Goal: Task Accomplishment & Management: Complete application form

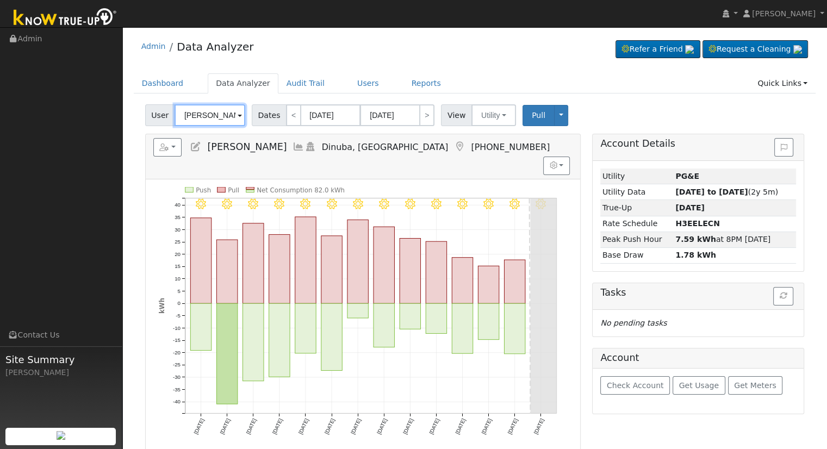
click at [204, 115] on input "[PERSON_NAME]" at bounding box center [210, 115] width 71 height 22
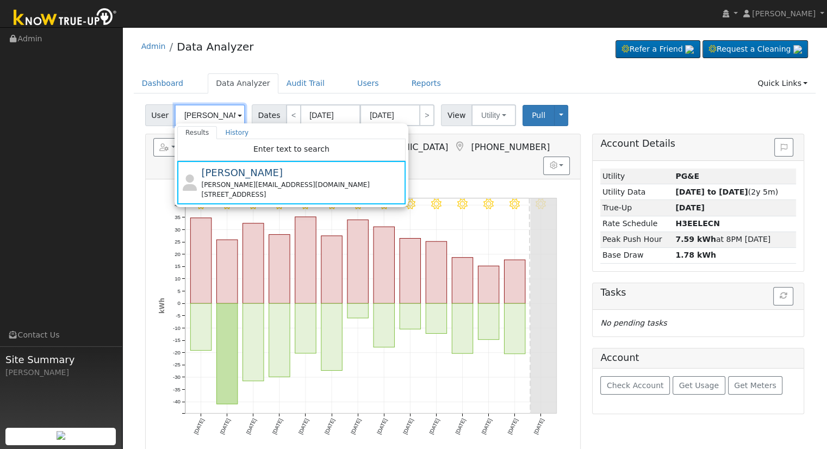
click at [192, 114] on input "[PERSON_NAME]" at bounding box center [210, 115] width 71 height 22
paste input "[PERSON_NAME] & [PERSON_NAME]"
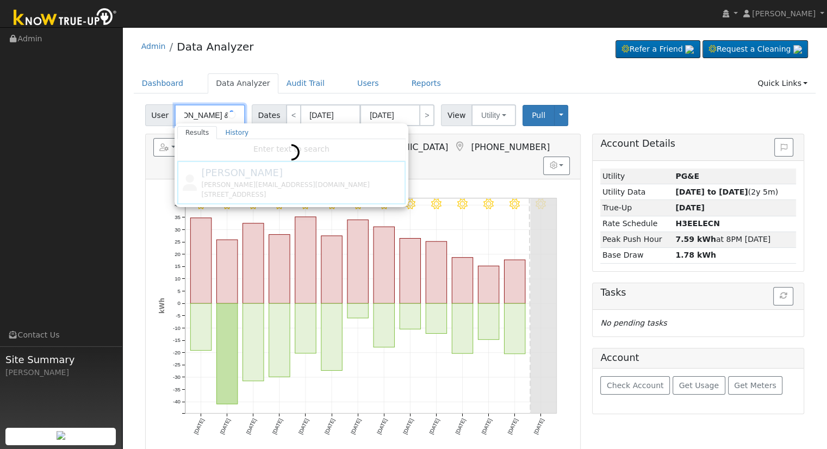
type input "[PERSON_NAME] & [PERSON_NAME]"
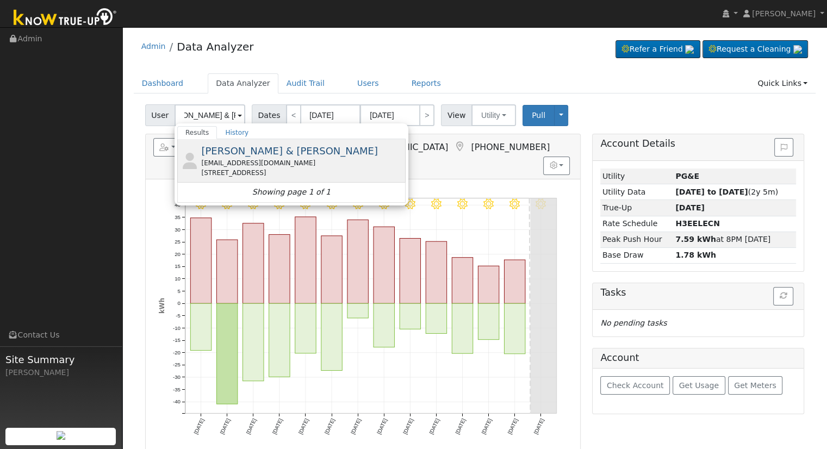
scroll to position [0, 0]
click at [377, 168] on div "[STREET_ADDRESS]" at bounding box center [302, 173] width 202 height 10
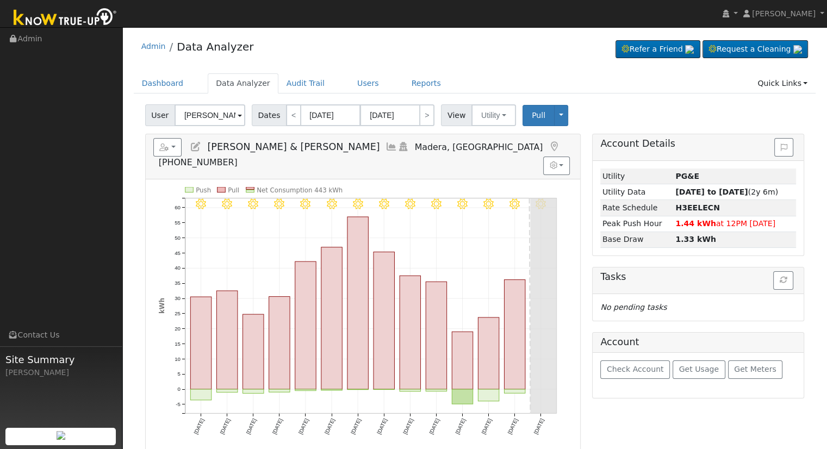
click at [194, 146] on icon at bounding box center [196, 147] width 12 height 10
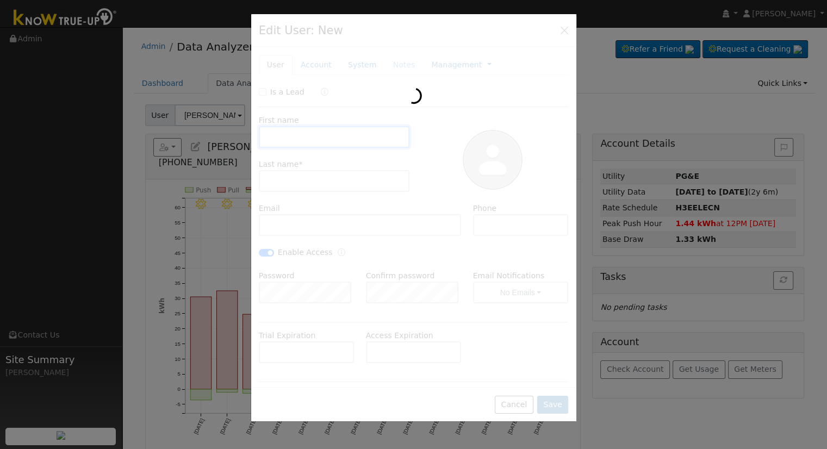
type input "[DATE]"
type input "[PERSON_NAME] & [PERSON_NAME]"
type input "[PERSON_NAME]"
type input "[EMAIL_ADDRESS][DOMAIN_NAME]"
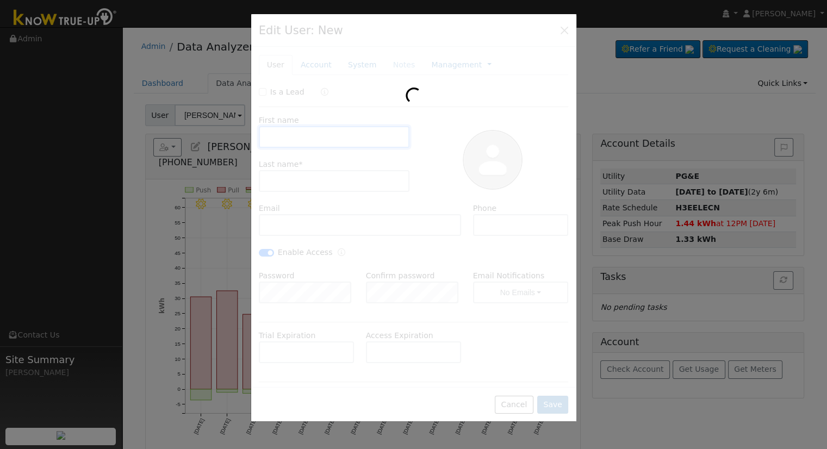
type input "[PHONE_NUMBER]"
type input "Pacific Gas & Electric"
type input "12.3"
type input "24"
type input "PG&E"
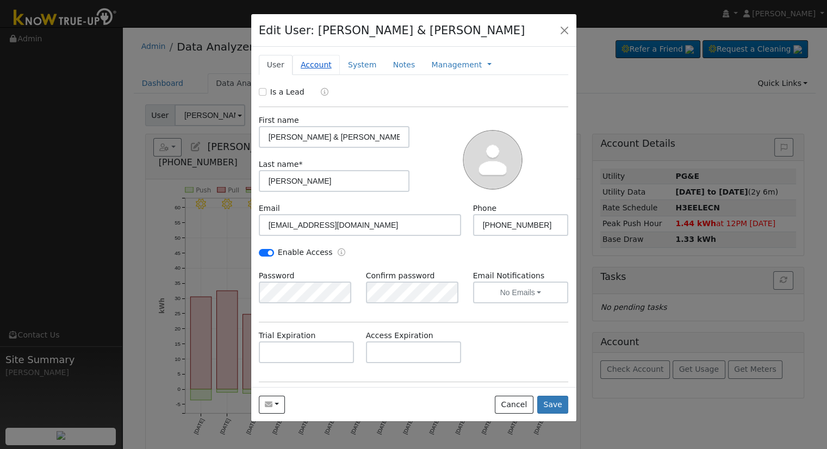
click at [322, 64] on link "Account" at bounding box center [316, 65] width 47 height 20
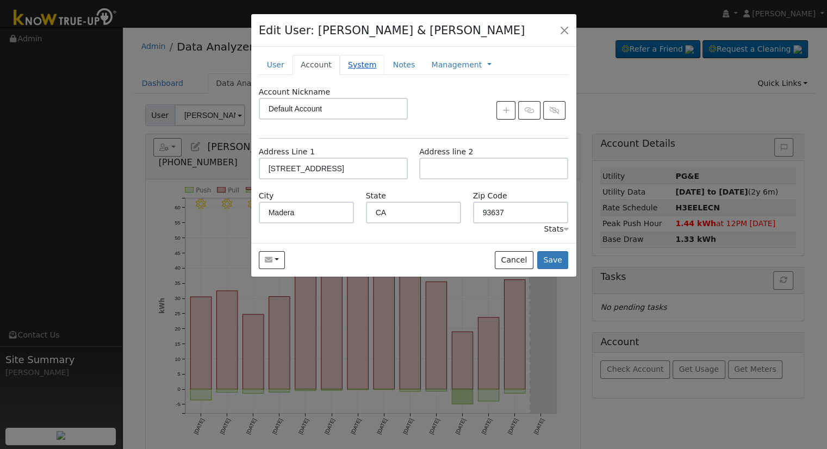
click at [348, 66] on link "System" at bounding box center [362, 65] width 45 height 20
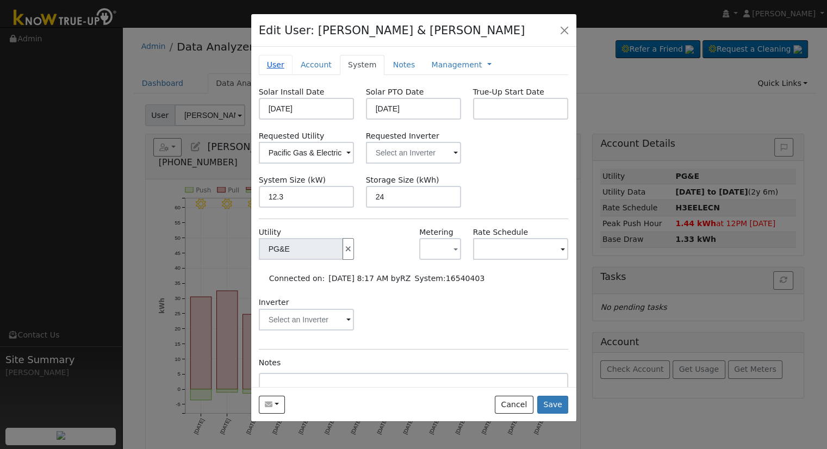
click at [269, 59] on link "User" at bounding box center [276, 65] width 34 height 20
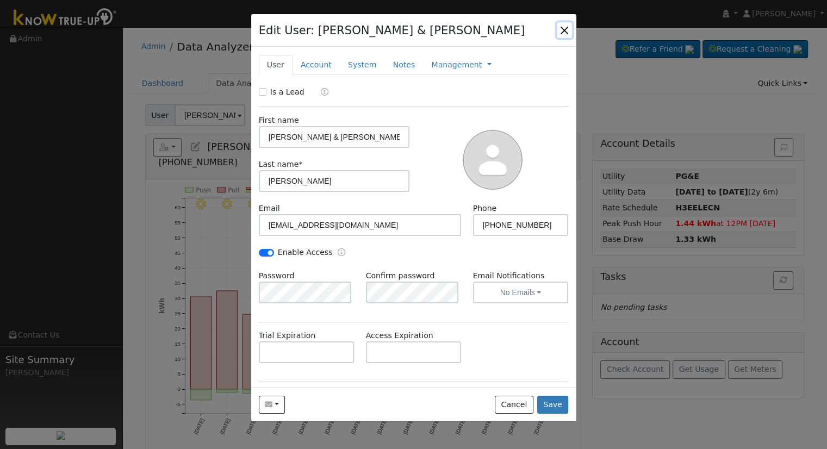
click at [568, 26] on button "button" at bounding box center [564, 29] width 15 height 15
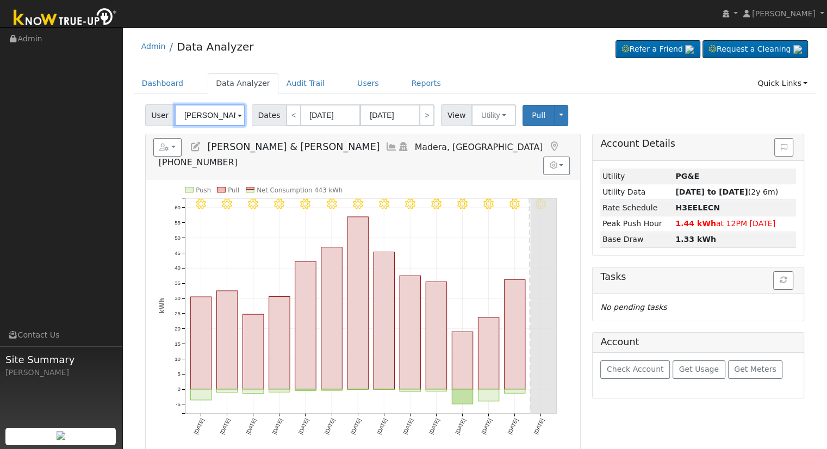
click at [209, 113] on input "[PERSON_NAME] & [PERSON_NAME]" at bounding box center [210, 115] width 71 height 22
click at [208, 113] on input "[PERSON_NAME] & [PERSON_NAME]" at bounding box center [210, 115] width 71 height 22
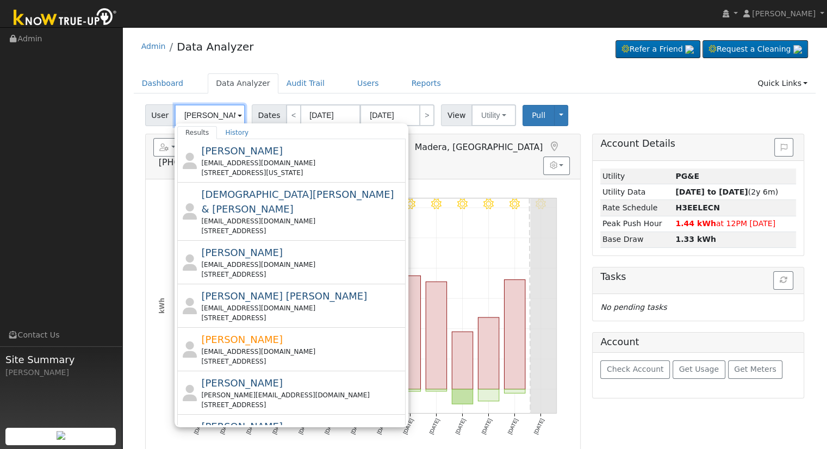
click at [181, 109] on input "[PERSON_NAME]" at bounding box center [210, 115] width 71 height 22
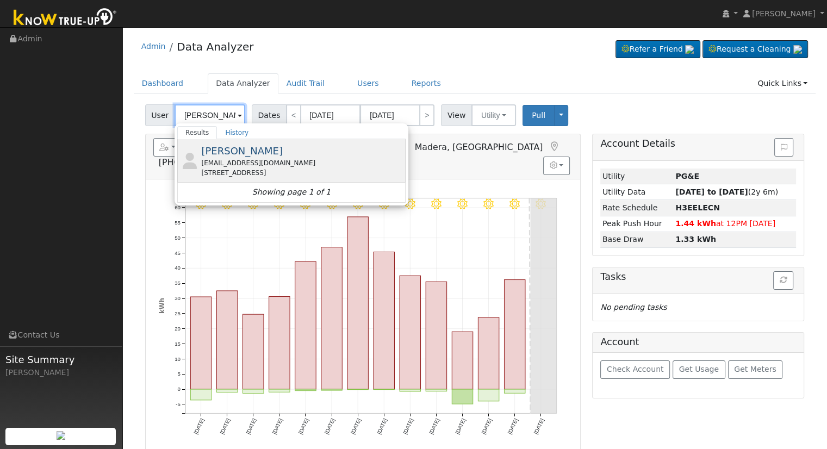
type input "[PERSON_NAME]"
click at [258, 170] on div "[STREET_ADDRESS]" at bounding box center [302, 173] width 202 height 10
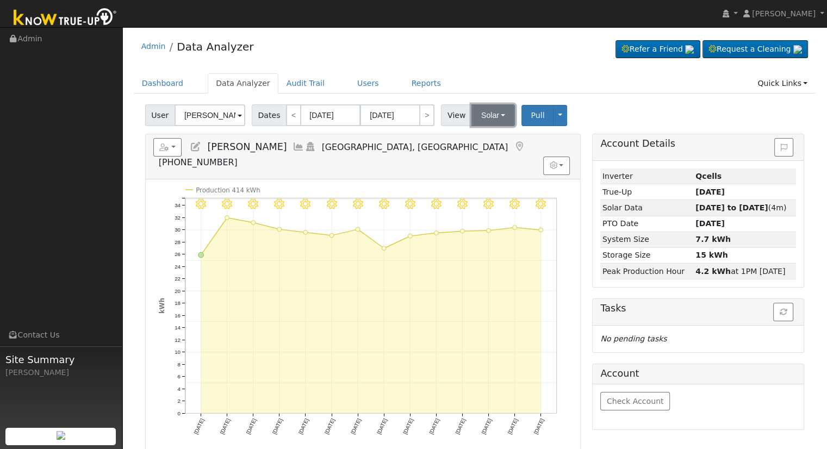
click at [488, 122] on button "Solar" at bounding box center [492, 115] width 43 height 22
